Goal: Information Seeking & Learning: Find specific fact

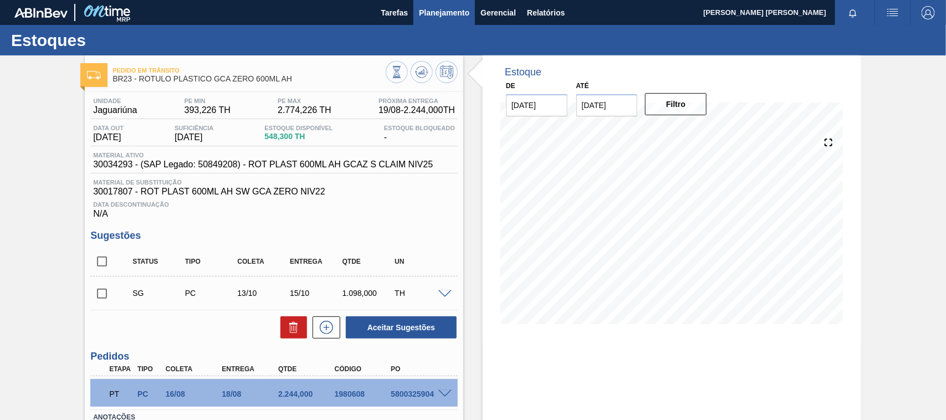
click at [433, 9] on span "Planejamento" at bounding box center [444, 12] width 50 height 13
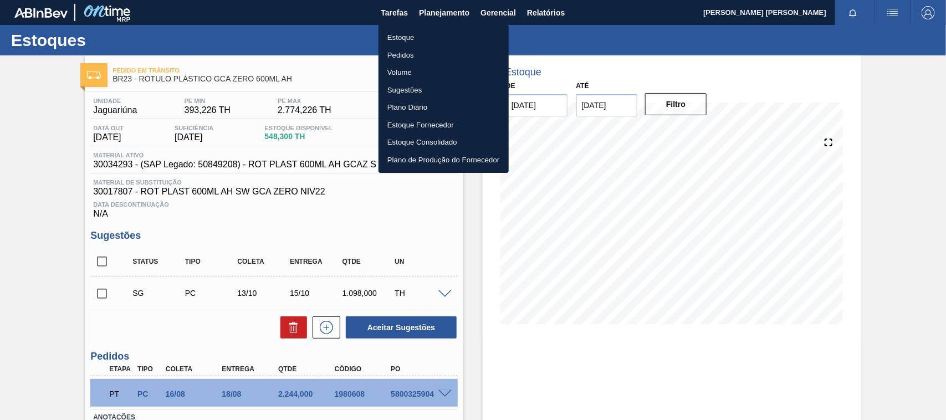
click at [401, 53] on li "Pedidos" at bounding box center [444, 56] width 130 height 18
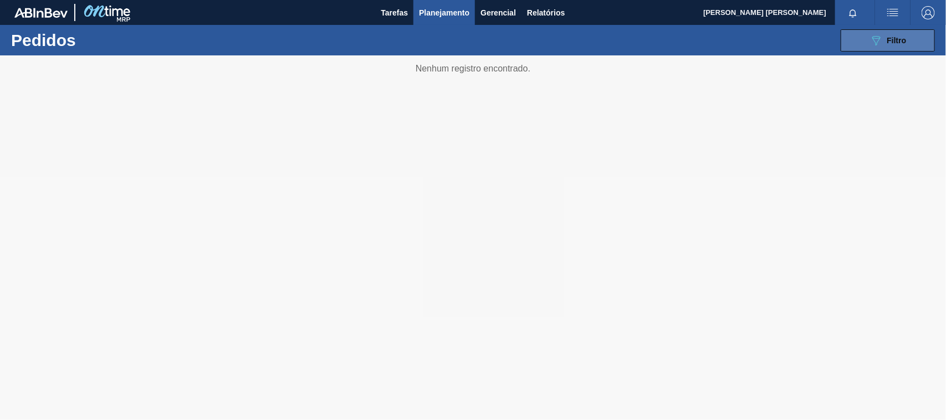
click at [884, 30] on button "089F7B8B-B2A5-4AFE-B5C0-19BA573D28AC Filtro" at bounding box center [888, 40] width 94 height 22
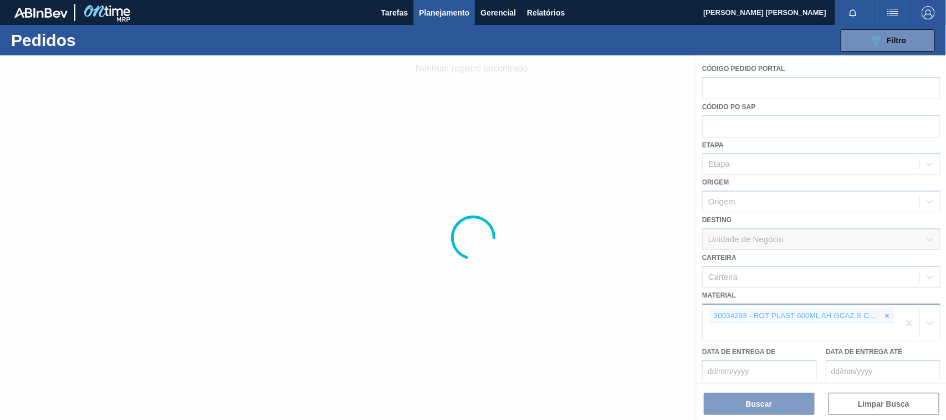
click at [885, 312] on icon at bounding box center [887, 316] width 8 height 8
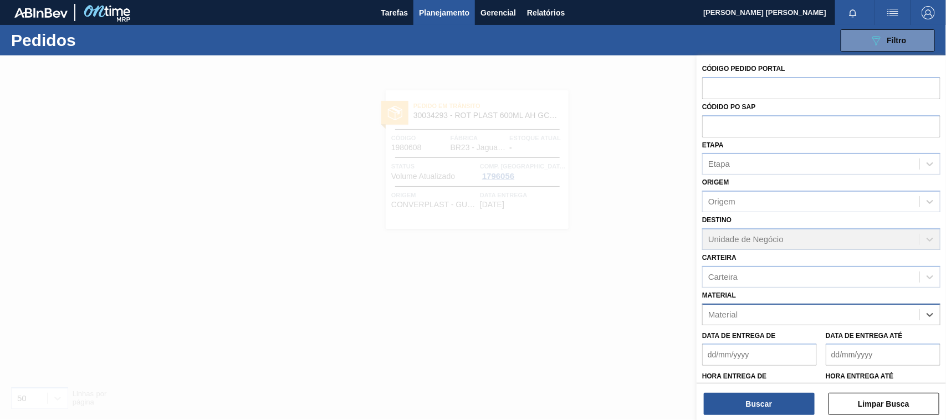
paste input "20005433"
type input "20005433"
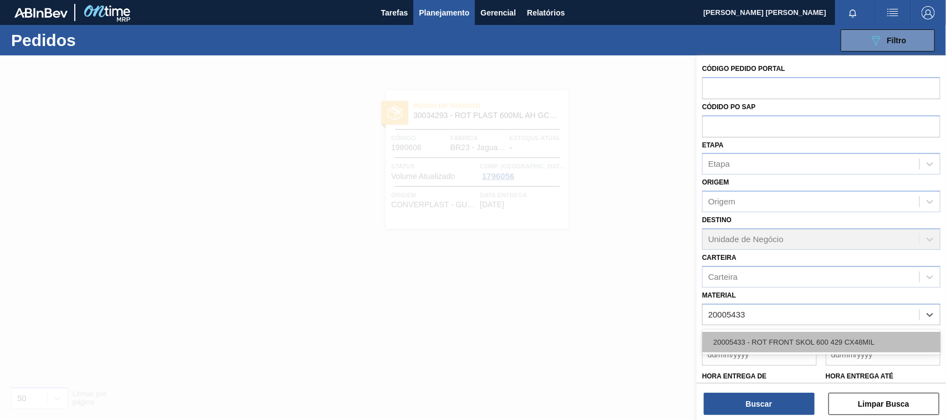
click at [839, 341] on div "20005433 - ROT FRONT SKOL 600 429 CX48MIL" at bounding box center [821, 342] width 238 height 21
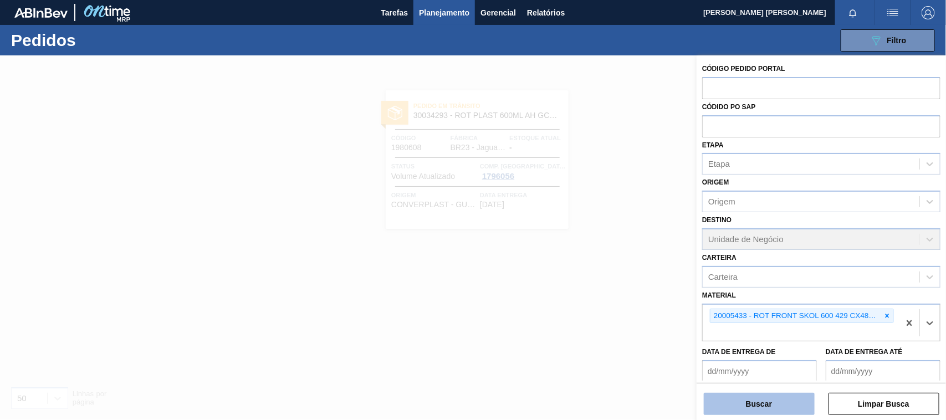
click at [776, 405] on button "Buscar" at bounding box center [759, 404] width 111 height 22
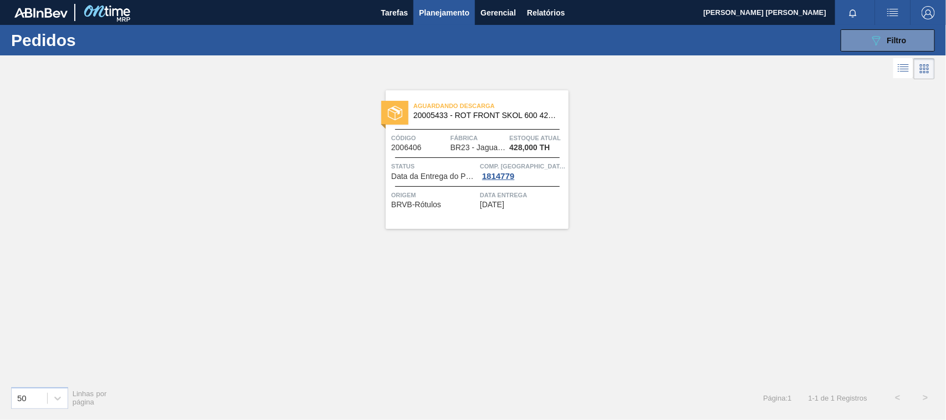
click at [535, 217] on div "Aguardando Descarga 20005433 - ROT FRONT SKOL 600 429 CX48MIL Código 2006406 Fá…" at bounding box center [477, 159] width 183 height 139
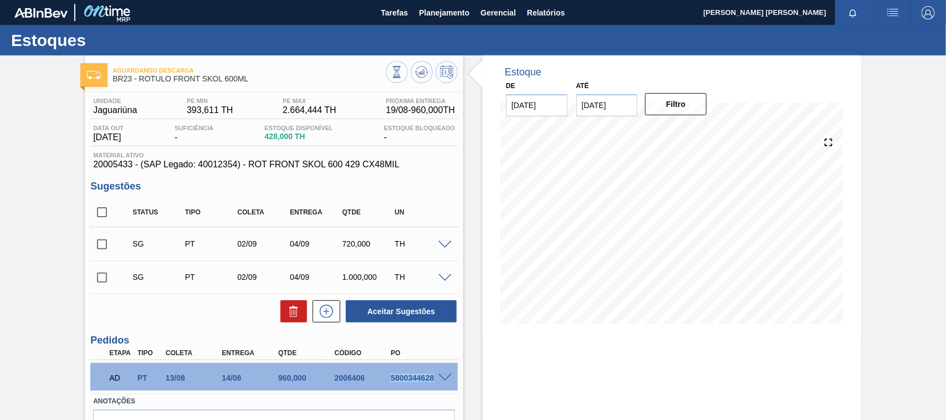
drag, startPoint x: 389, startPoint y: 379, endPoint x: 434, endPoint y: 380, distance: 44.9
click at [434, 380] on div "5800344628" at bounding box center [419, 378] width 63 height 9
copy div "5800344628"
click at [393, 378] on div "5800344628" at bounding box center [419, 378] width 63 height 9
click at [393, 379] on div "5800344628" at bounding box center [419, 378] width 63 height 9
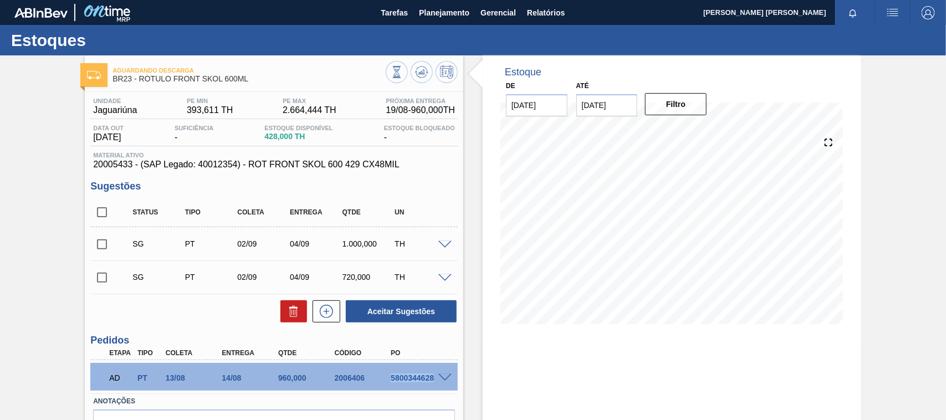
copy div "5800344628"
